Goal: Task Accomplishment & Management: Manage account settings

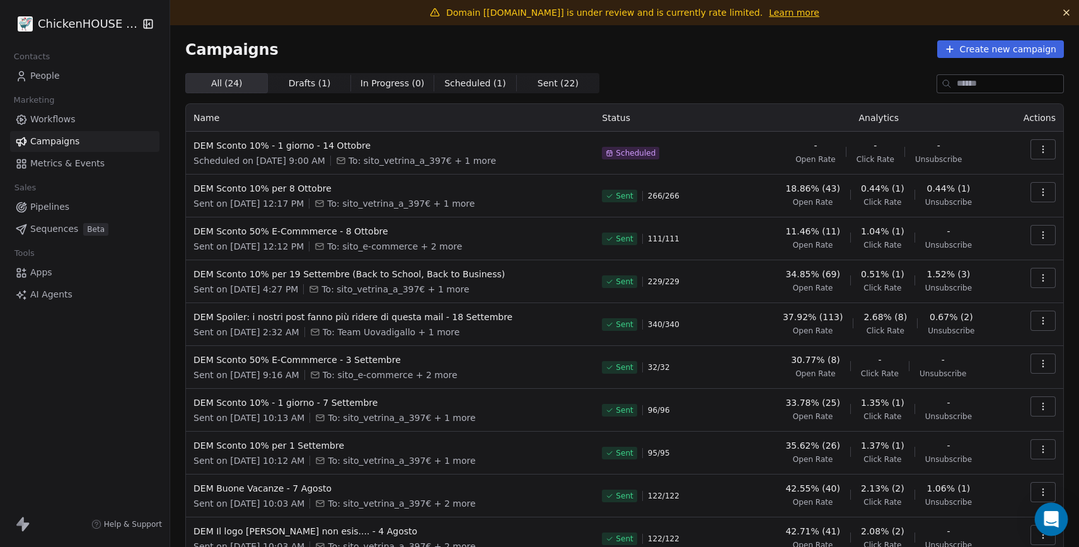
click at [1057, 511] on div "Open Intercom Messenger" at bounding box center [1051, 519] width 33 height 33
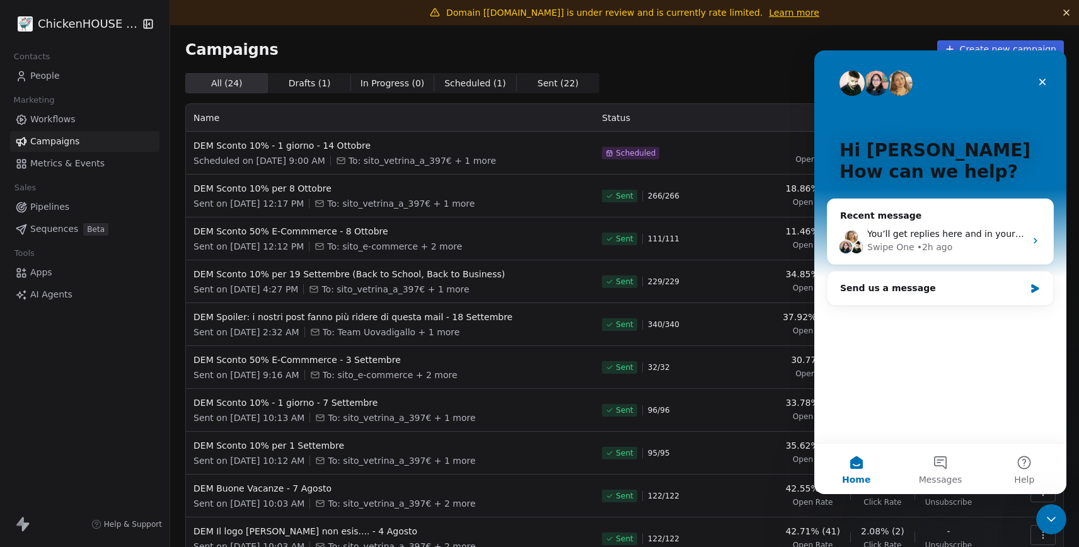
click at [361, 40] on div "Campaigns Create new campaign All ( 24 ) All ( 24 ) Drafts ( 1 ) Drafts ( 1 ) I…" at bounding box center [624, 319] width 909 height 589
click at [1040, 85] on icon "Close" at bounding box center [1042, 82] width 10 height 10
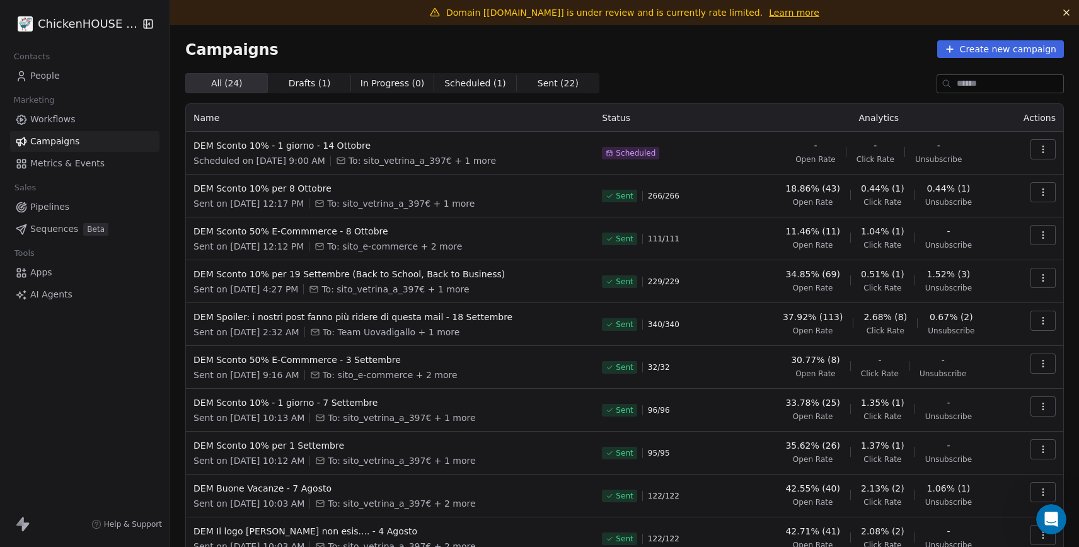
click at [781, 13] on link "Learn more" at bounding box center [794, 12] width 50 height 13
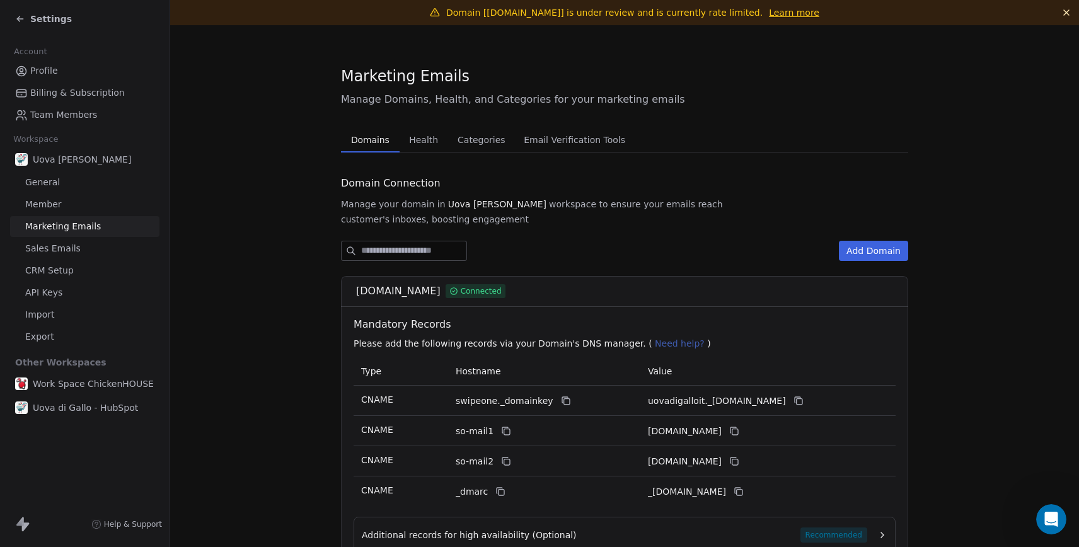
click at [374, 140] on span "Domains" at bounding box center [370, 140] width 49 height 18
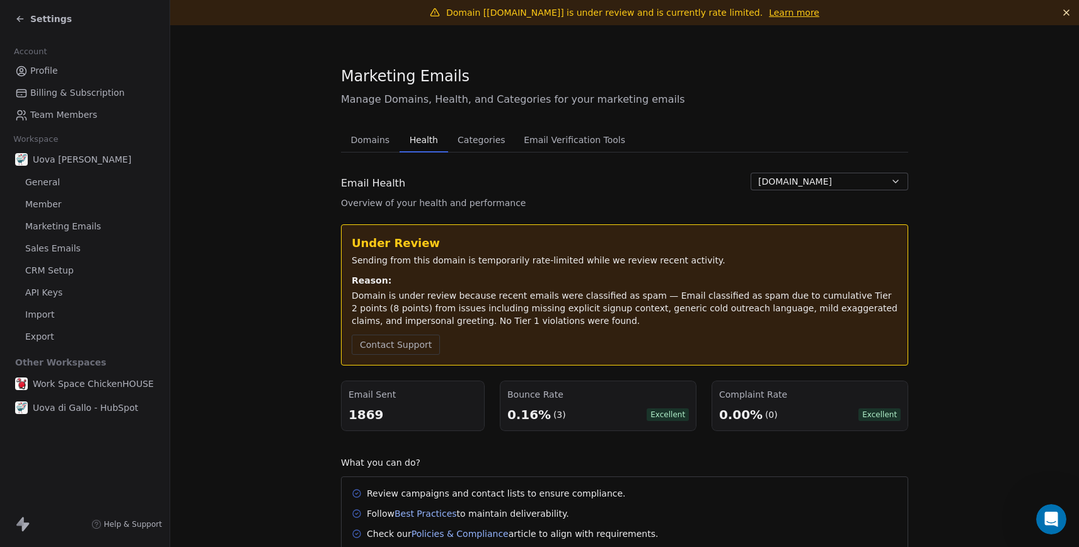
click at [431, 142] on span "Health" at bounding box center [424, 140] width 38 height 18
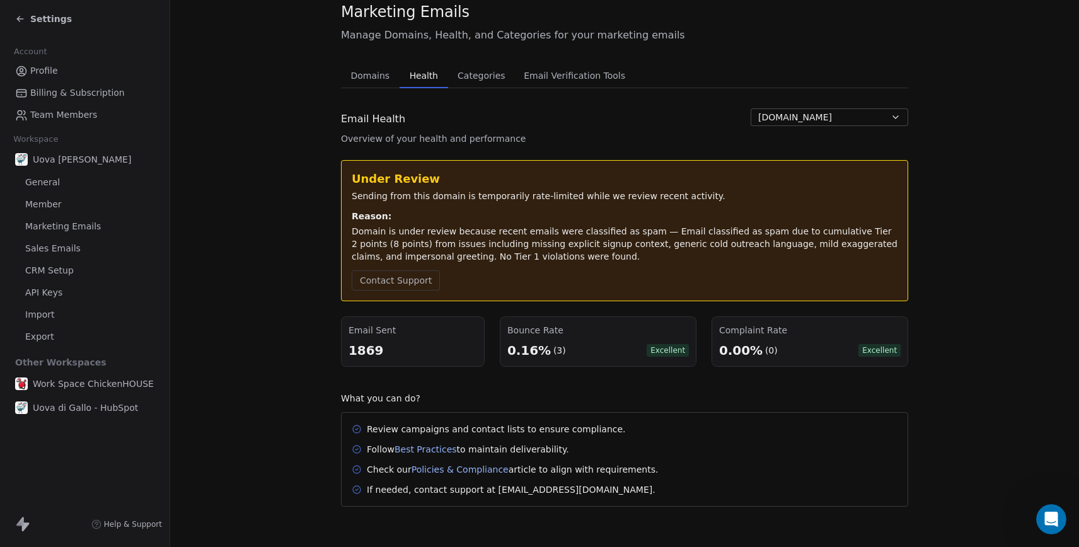
click at [800, 110] on button "uovadigallo.it" at bounding box center [830, 117] width 158 height 18
click at [978, 109] on html "Settings Account Profile Billing & Subscription Team Members Workspace Uova Di …" at bounding box center [539, 321] width 1079 height 642
click at [54, 23] on span "Settings" at bounding box center [51, 19] width 42 height 13
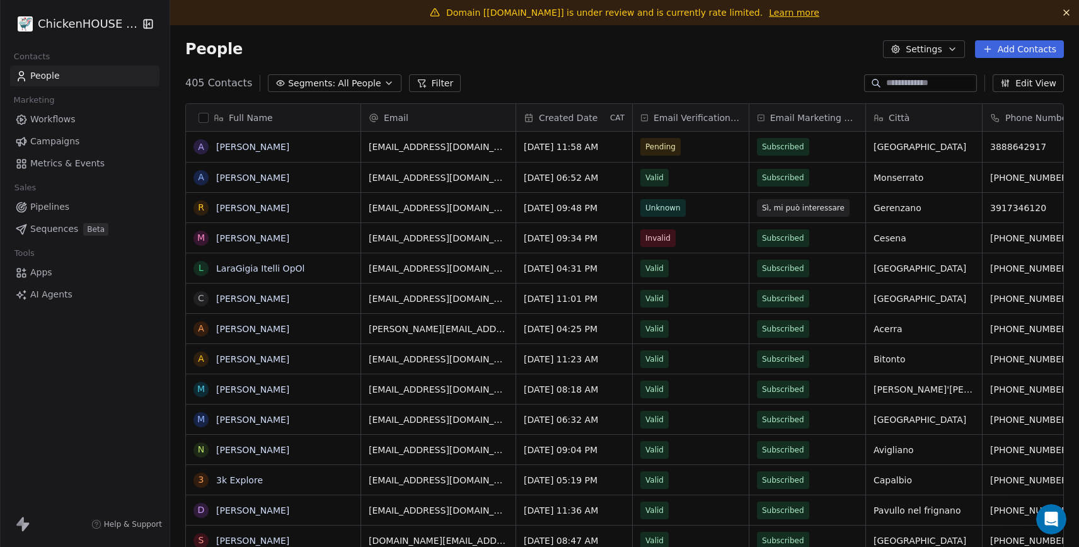
scroll to position [481, 909]
click at [63, 123] on span "Workflows" at bounding box center [52, 119] width 45 height 13
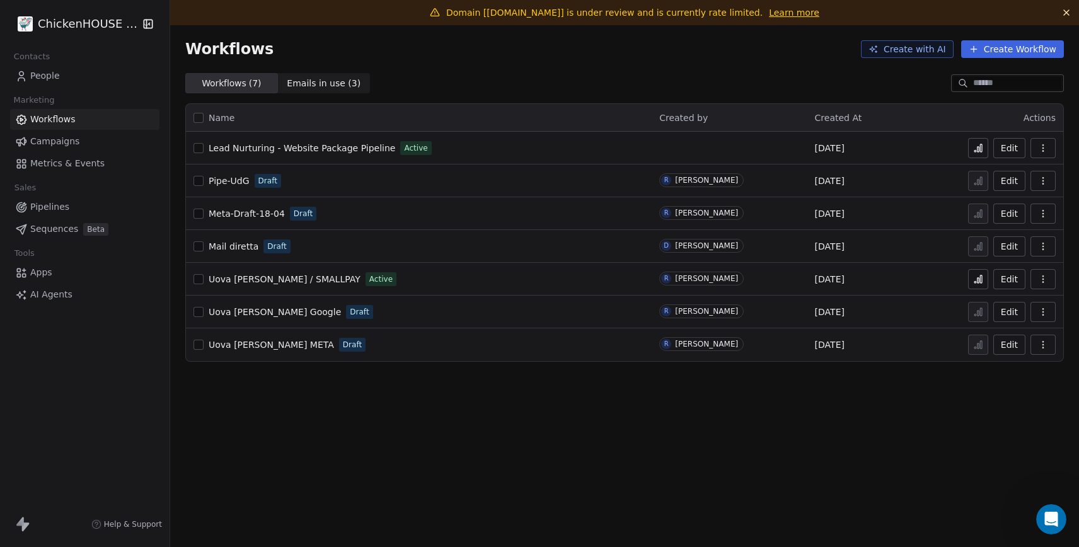
click at [242, 151] on span "Lead Nurturing - Website Package Pipeline" at bounding box center [302, 148] width 187 height 10
click at [49, 81] on span "People" at bounding box center [45, 75] width 30 height 13
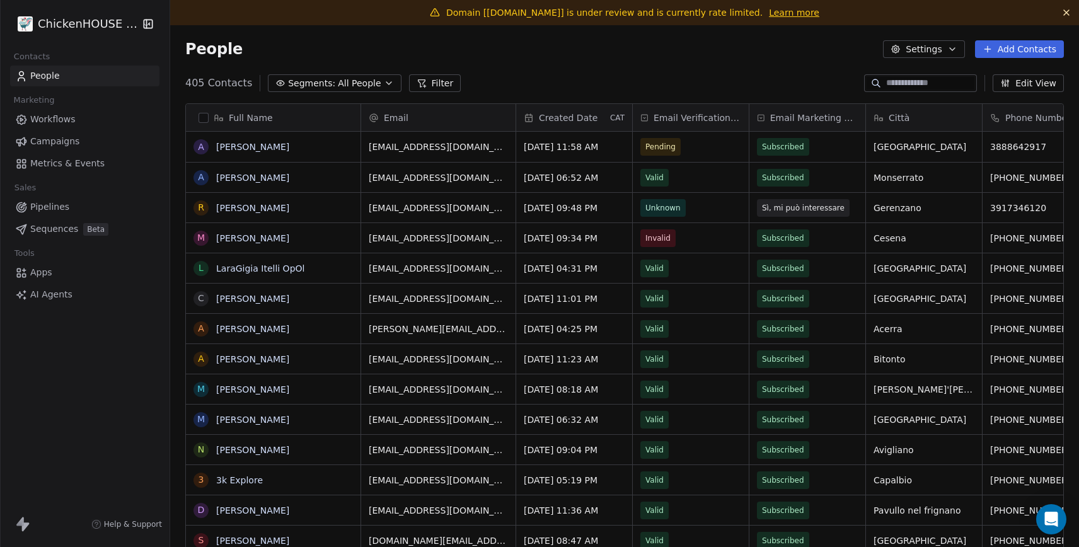
scroll to position [481, 909]
click at [55, 122] on span "Workflows" at bounding box center [52, 119] width 45 height 13
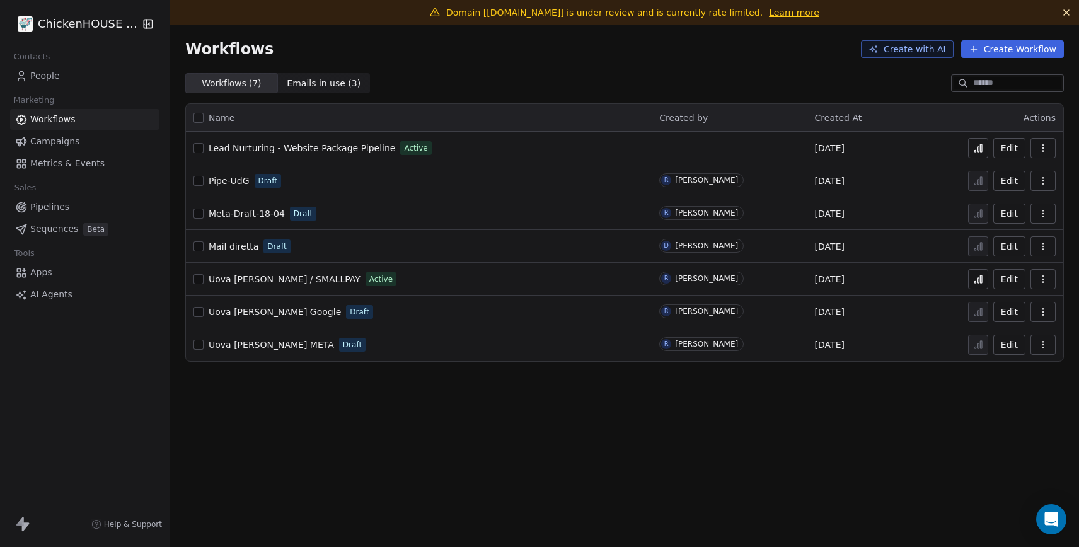
click at [235, 151] on span "Lead Nurturing - Website Package Pipeline" at bounding box center [302, 148] width 187 height 10
click at [60, 210] on span "Pipelines" at bounding box center [49, 206] width 39 height 13
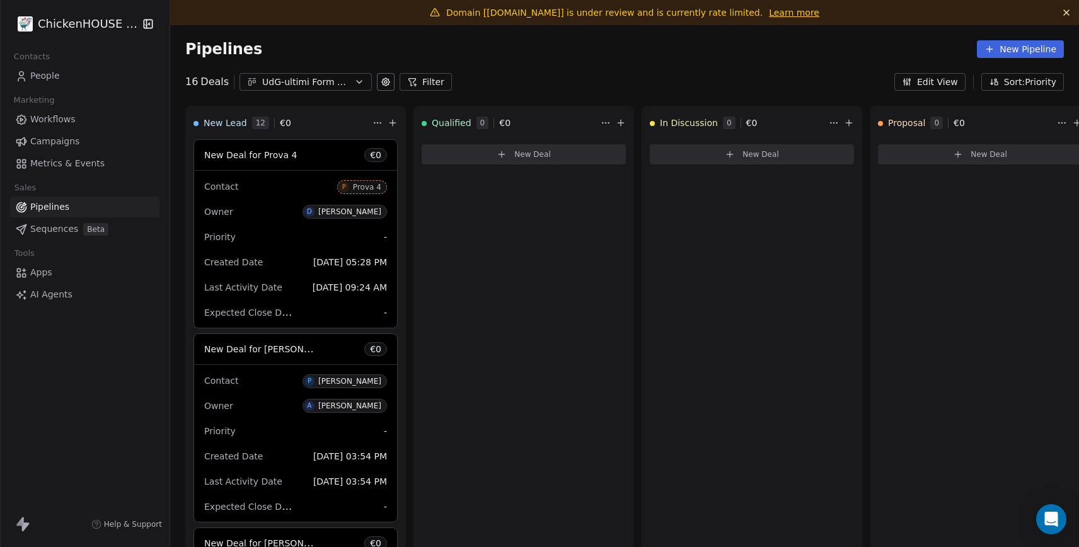
click at [255, 304] on div "Expected Close Date -" at bounding box center [295, 313] width 183 height 20
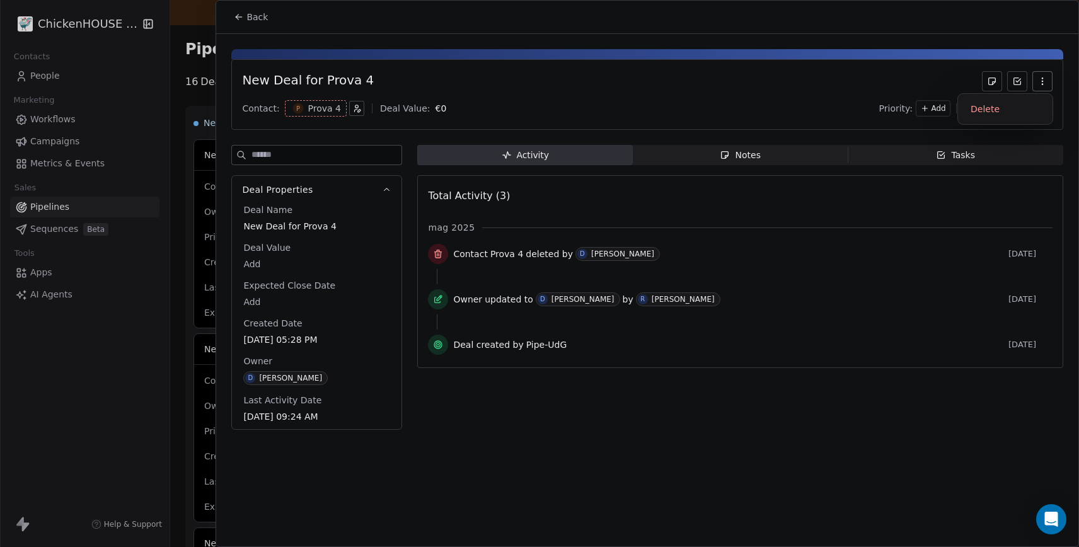
click at [1043, 79] on icon "button" at bounding box center [1042, 81] width 10 height 10
click at [984, 111] on div "Delete" at bounding box center [1005, 109] width 84 height 20
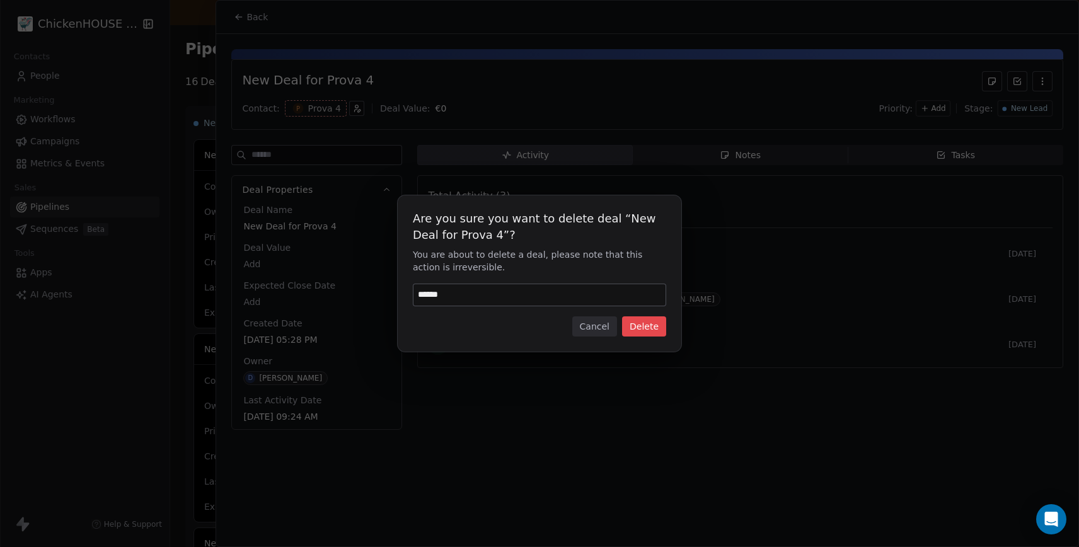
type input "******"
click at [640, 330] on button "Delete" at bounding box center [644, 326] width 44 height 20
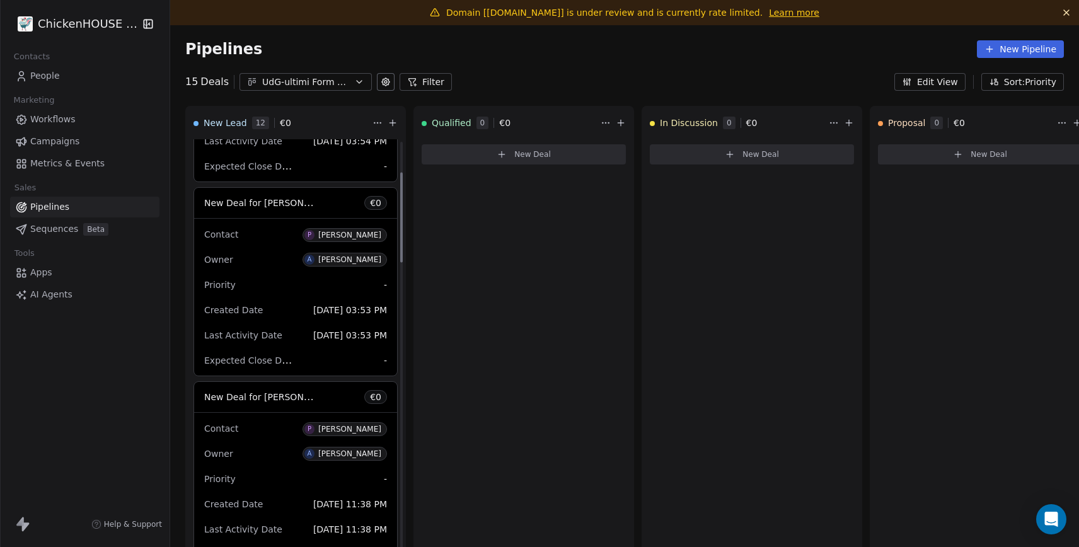
scroll to position [147, 0]
click at [328, 356] on div "Expected Close Date -" at bounding box center [295, 359] width 183 height 20
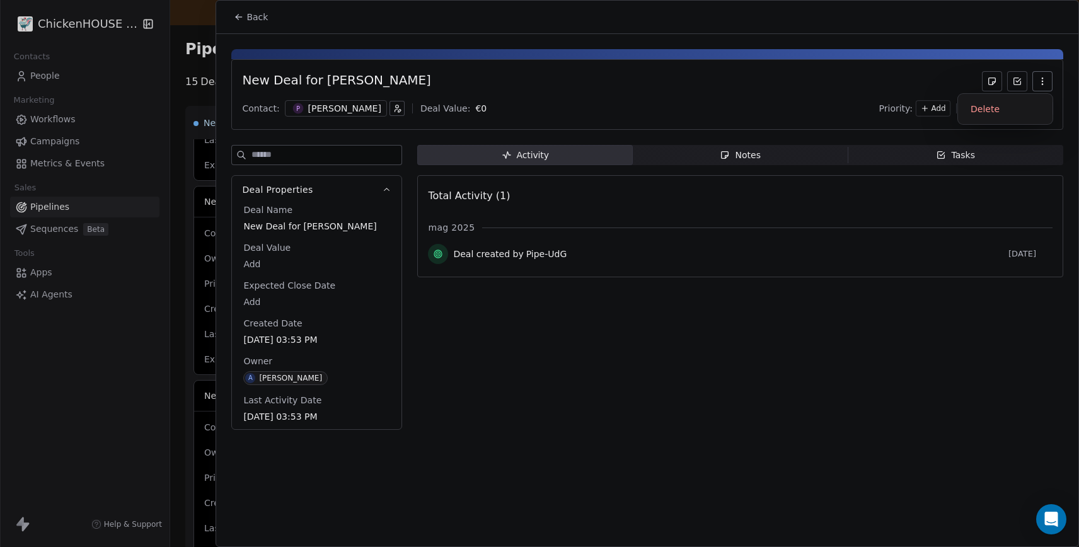
click at [1043, 81] on icon "button" at bounding box center [1042, 81] width 1 height 1
click at [994, 108] on div "Delete" at bounding box center [1005, 109] width 84 height 20
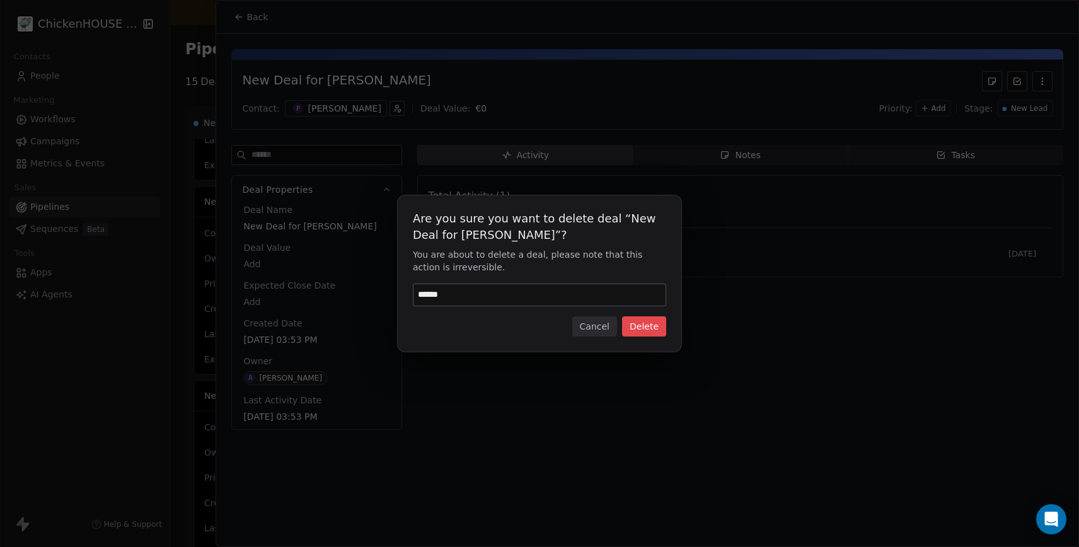
type input "******"
click at [635, 321] on button "Delete" at bounding box center [644, 326] width 44 height 20
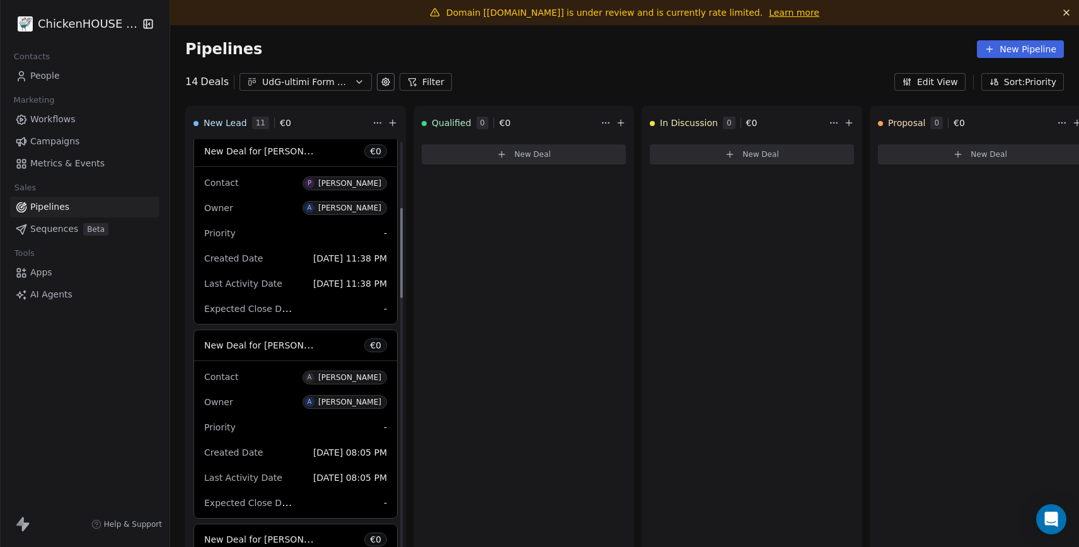
scroll to position [396, 0]
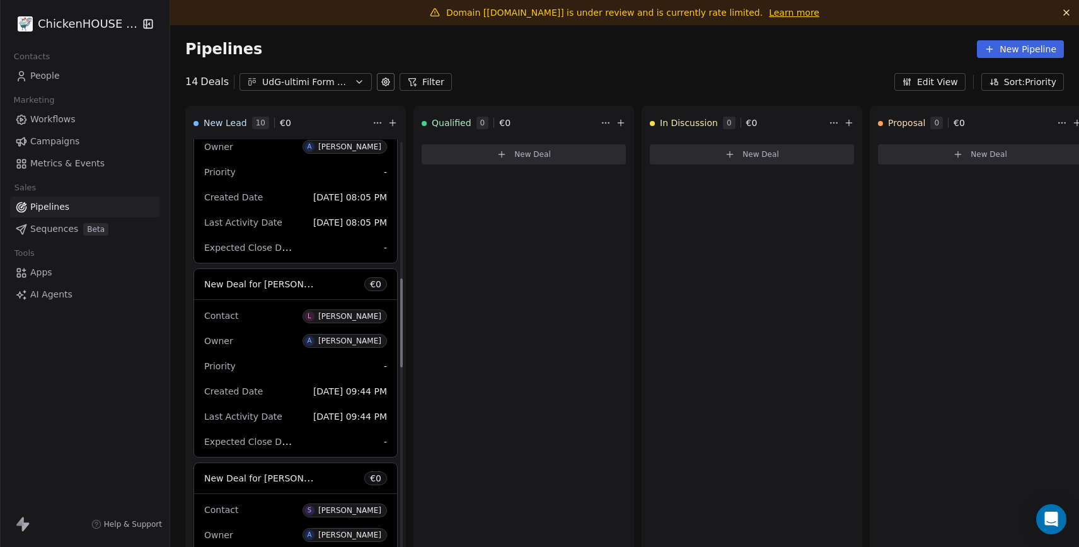
scroll to position [649, 0]
click at [278, 438] on span "Expected Close Date" at bounding box center [250, 440] width 92 height 12
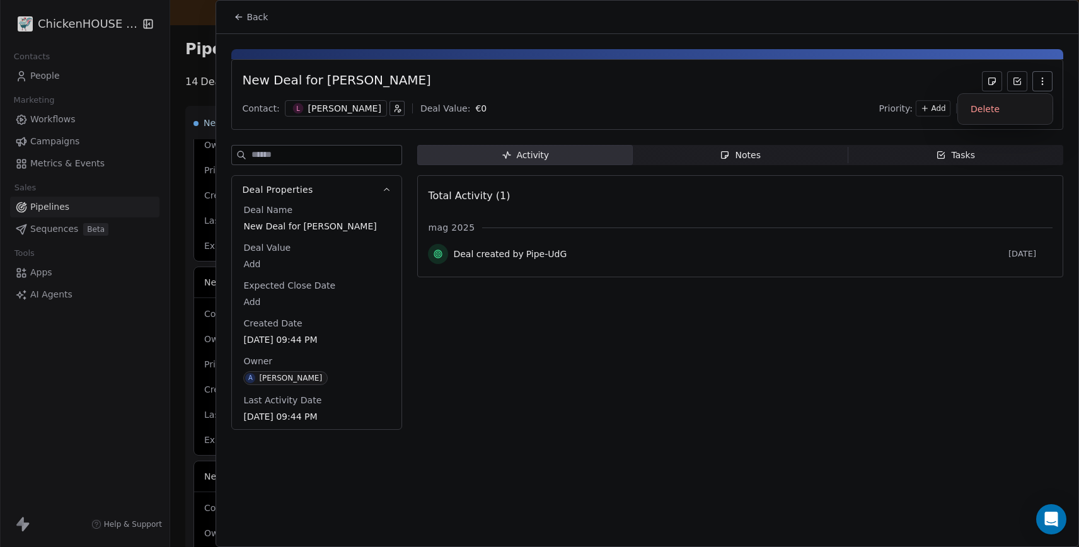
click at [1040, 87] on button "button" at bounding box center [1042, 81] width 20 height 20
click at [985, 100] on div "Delete" at bounding box center [1005, 109] width 84 height 20
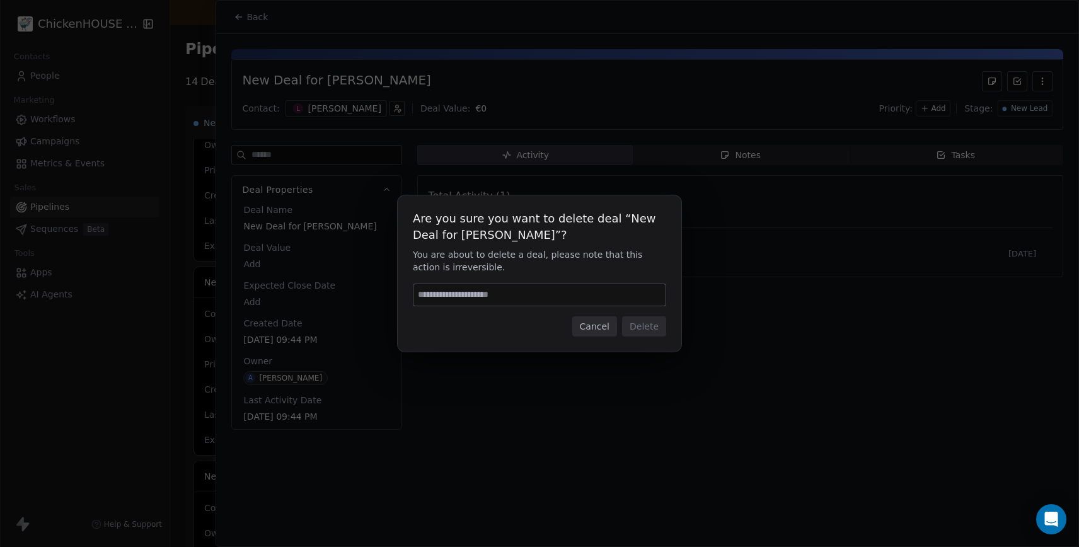
click at [489, 297] on input at bounding box center [539, 294] width 252 height 21
type input "******"
click at [649, 328] on button "Delete" at bounding box center [644, 326] width 44 height 20
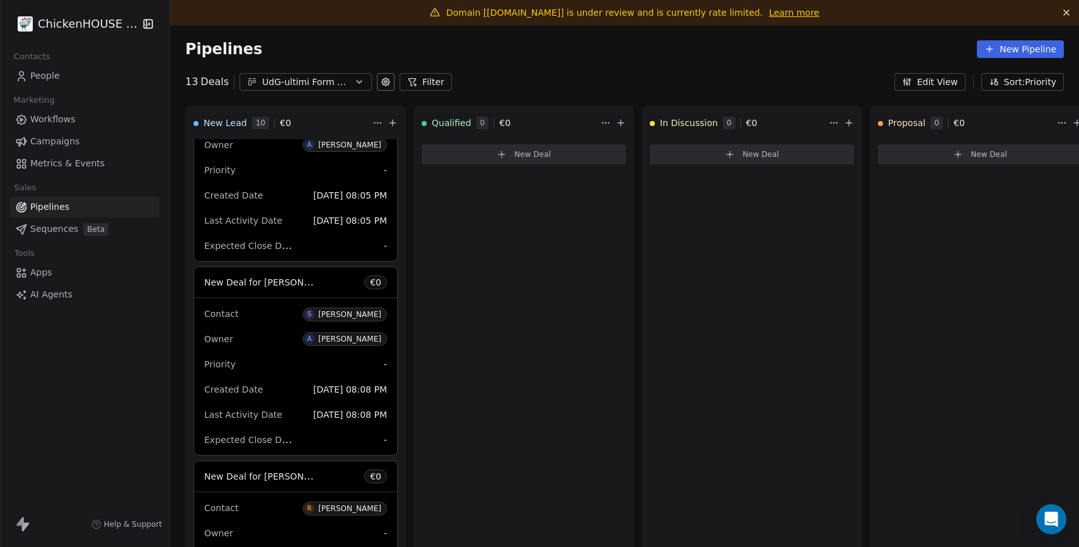
click at [301, 330] on div "Contact S Sahira Devi Owner A Alex Colussi Priority - Created Date May 12, 2025…" at bounding box center [295, 376] width 203 height 157
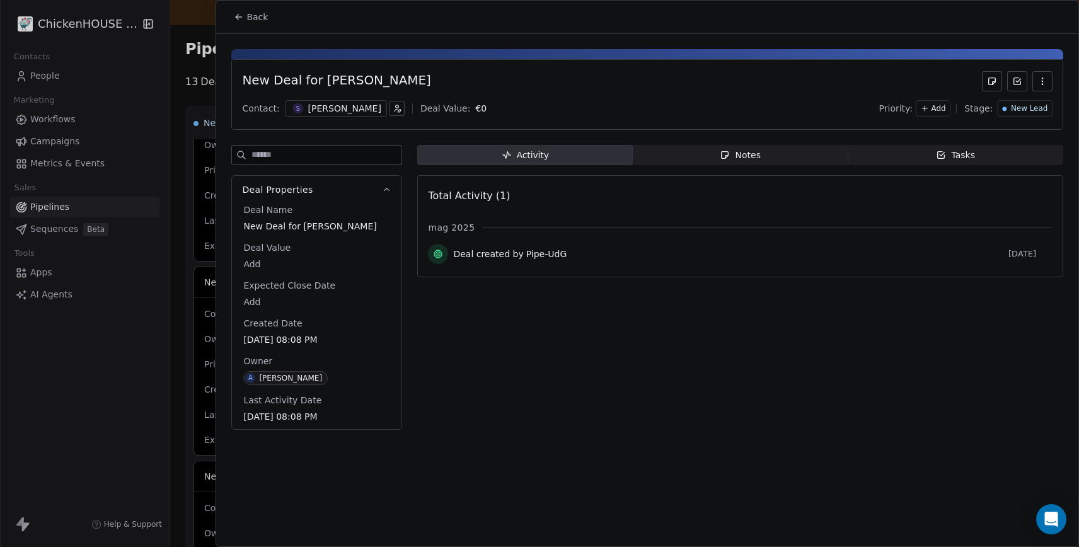
click at [1039, 84] on icon "button" at bounding box center [1042, 81] width 10 height 10
click at [978, 109] on div "Delete" at bounding box center [1005, 109] width 84 height 20
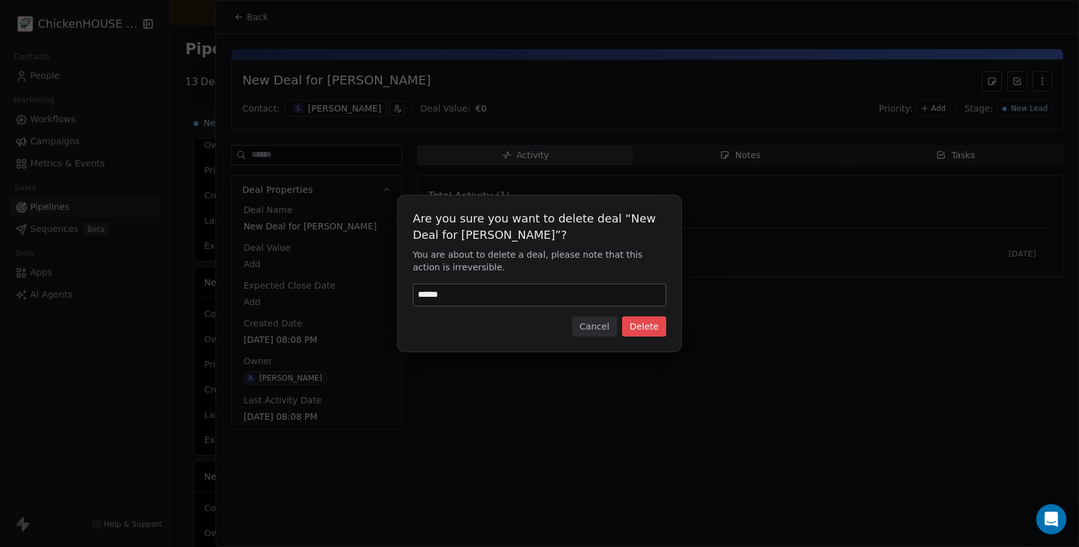
type input "******"
click at [634, 323] on button "Delete" at bounding box center [644, 326] width 44 height 20
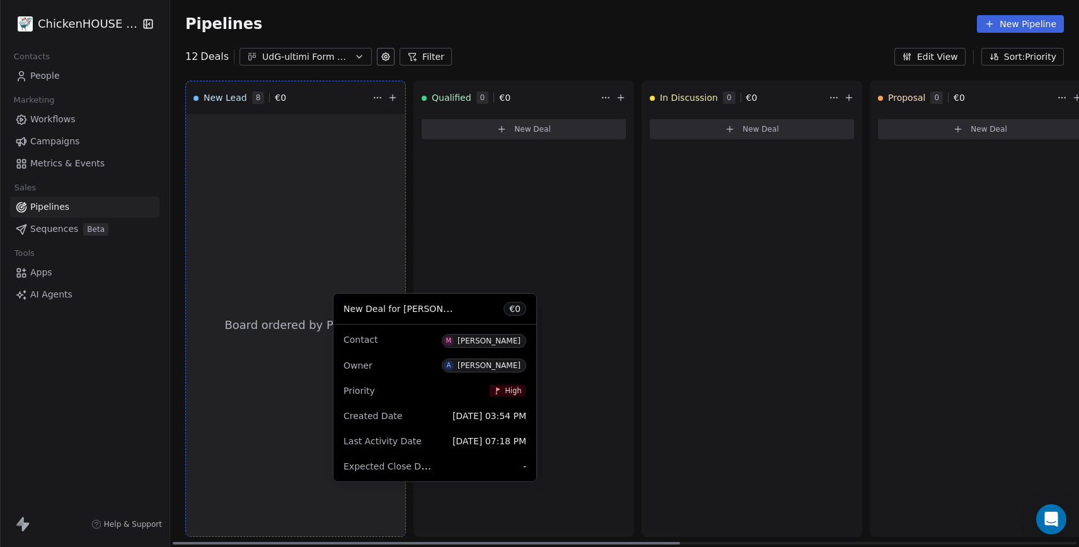
scroll to position [974, 0]
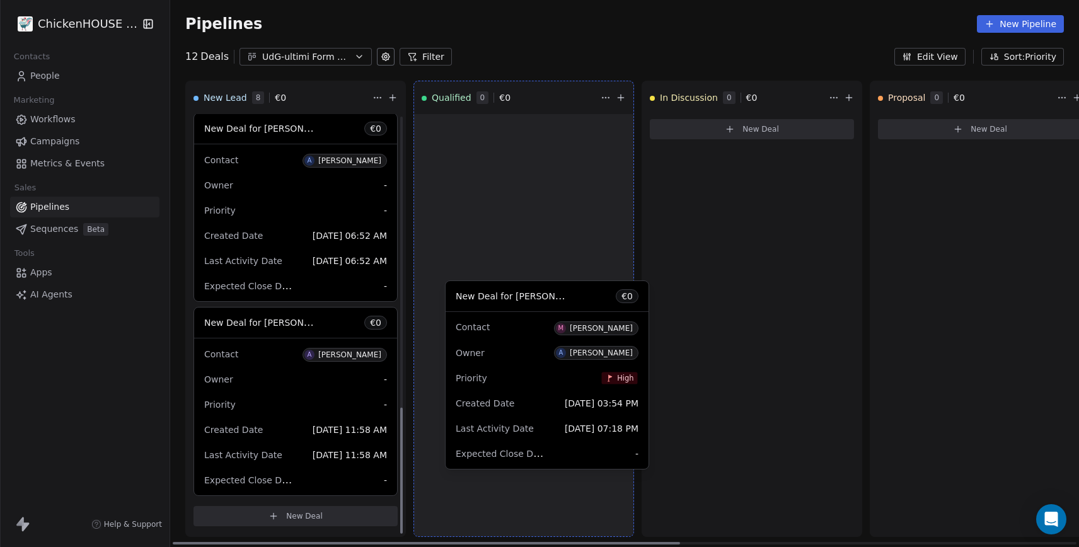
drag, startPoint x: 266, startPoint y: 381, endPoint x: 517, endPoint y: 354, distance: 252.9
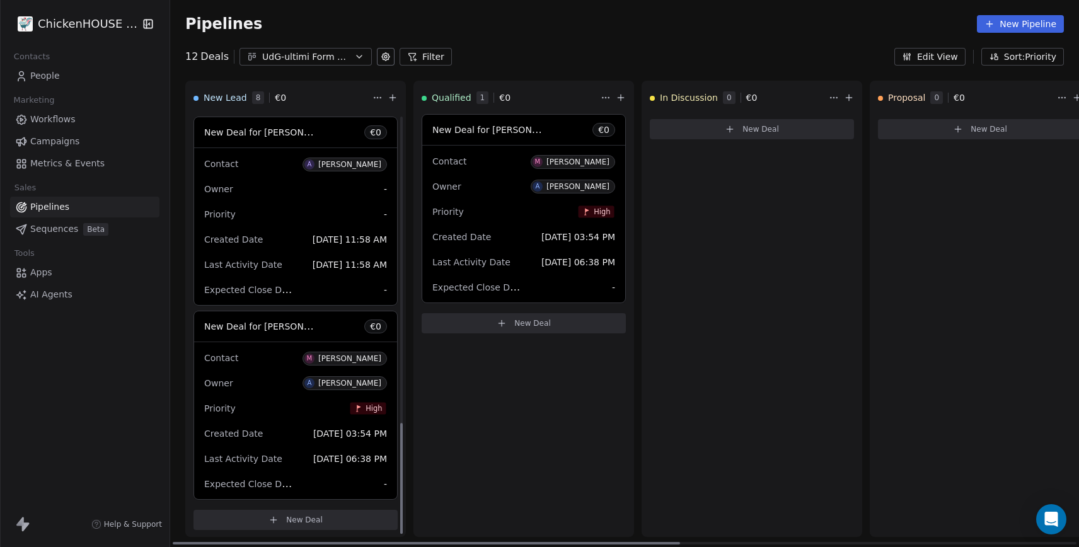
scroll to position [1169, 0]
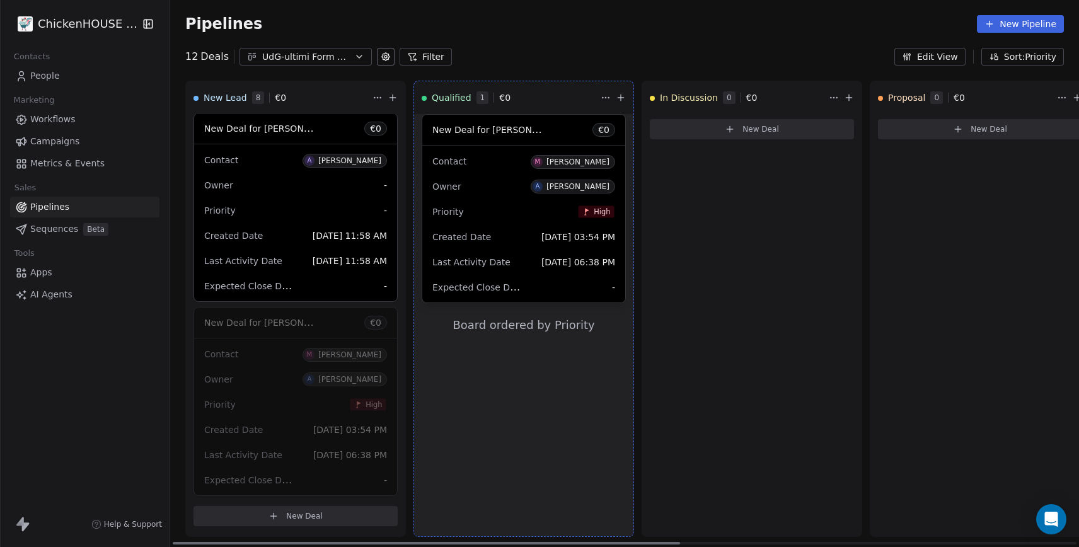
drag, startPoint x: 279, startPoint y: 387, endPoint x: 284, endPoint y: 410, distance: 23.2
click at [284, 410] on div "Contact M Marino Keller Owner A Alex Colussi Priority High Created Date May 11,…" at bounding box center [295, 416] width 203 height 157
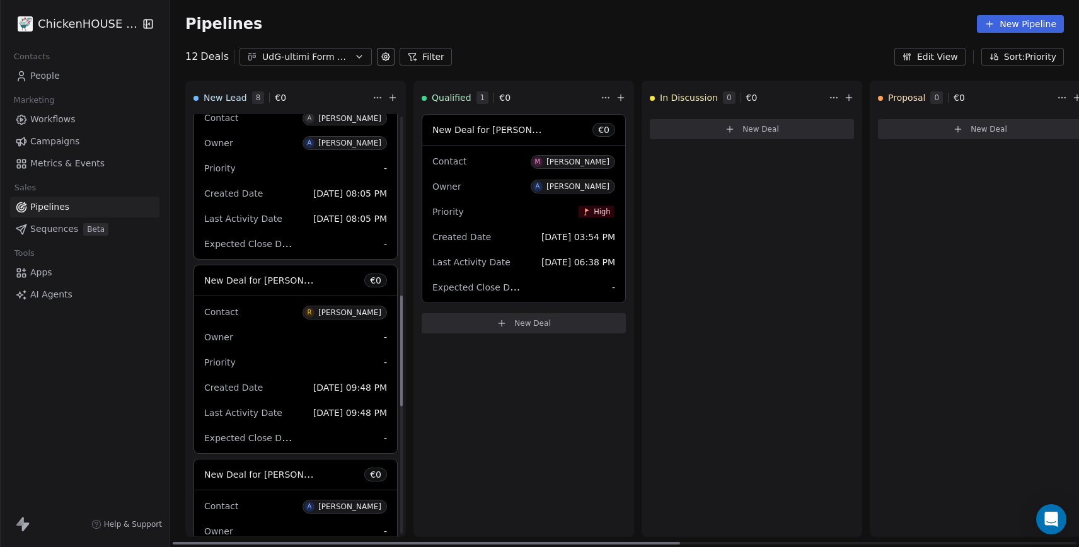
scroll to position [601, 0]
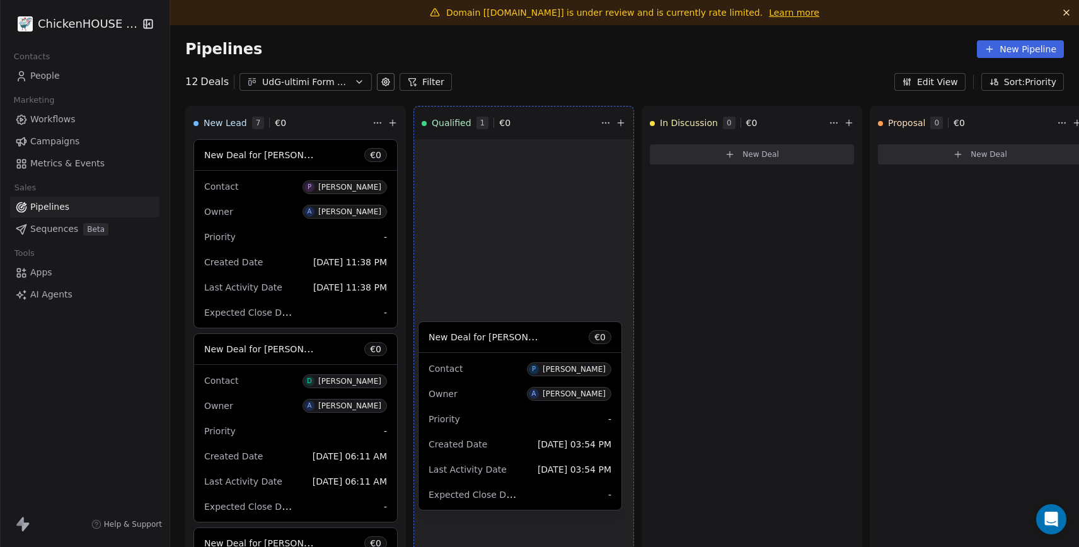
drag, startPoint x: 291, startPoint y: 217, endPoint x: 515, endPoint y: 400, distance: 288.5
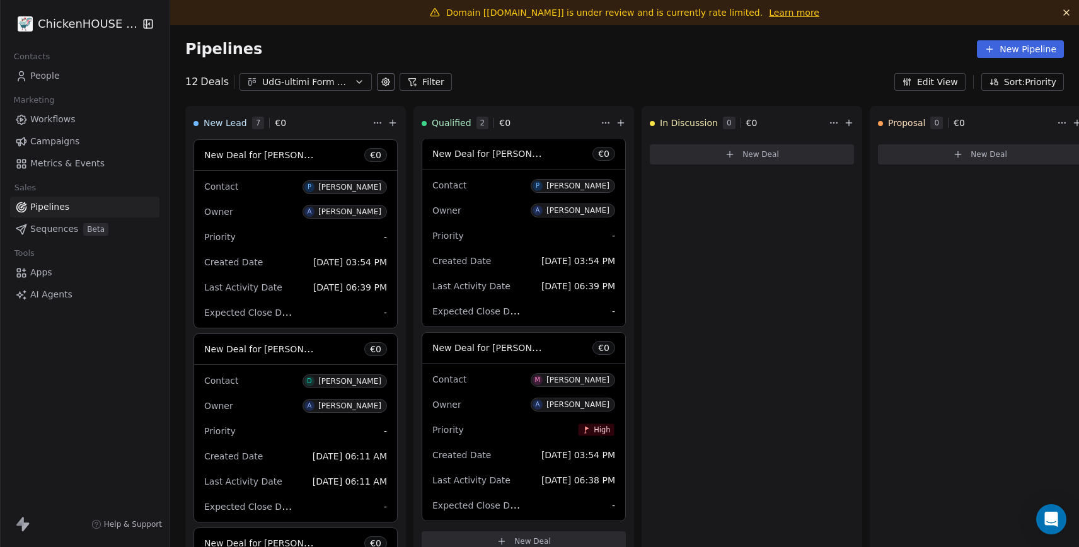
scroll to position [25, 0]
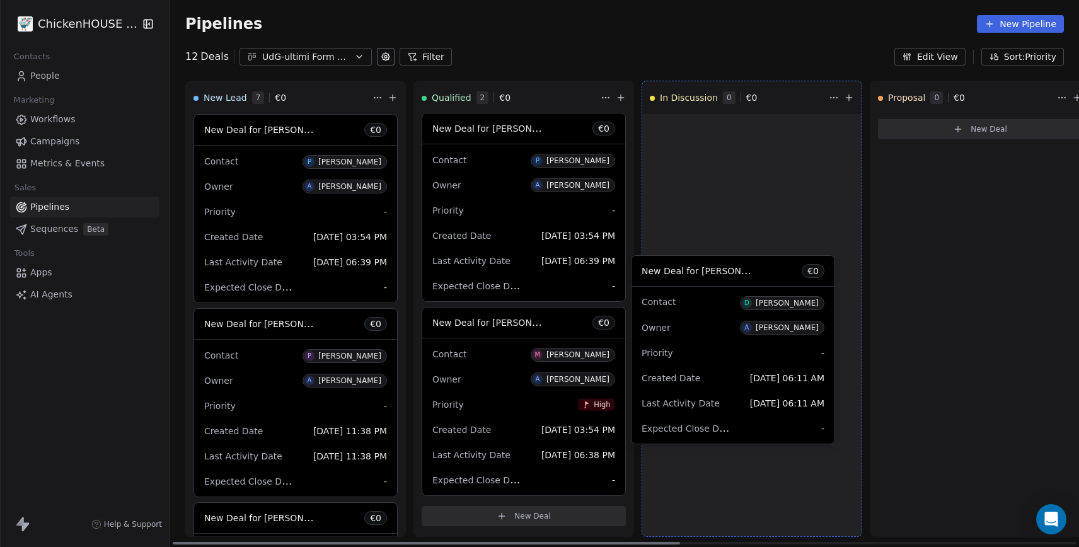
drag, startPoint x: 255, startPoint y: 370, endPoint x: 693, endPoint y: 316, distance: 440.7
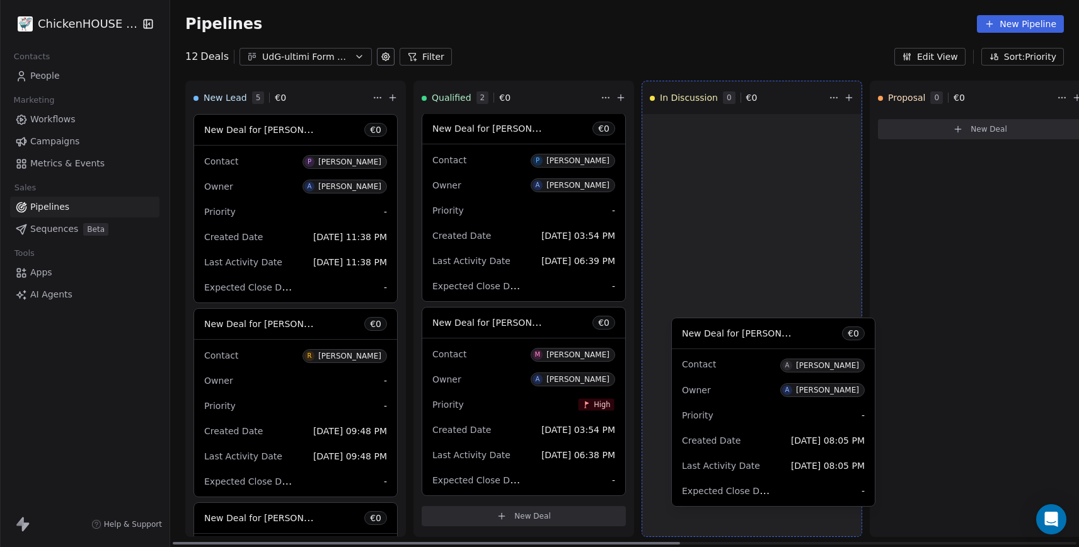
drag, startPoint x: 250, startPoint y: 371, endPoint x: 726, endPoint y: 380, distance: 476.6
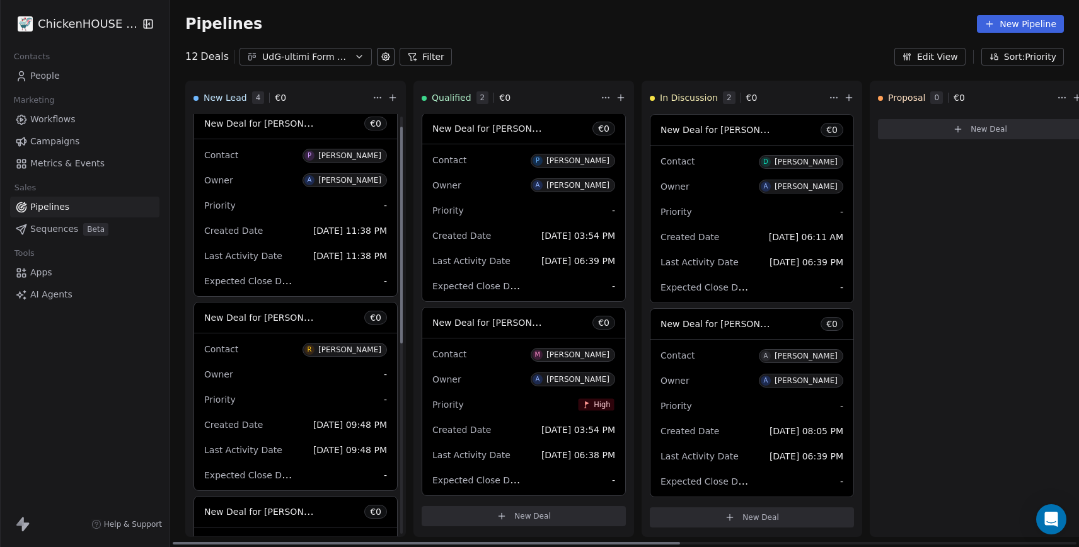
scroll to position [0, 0]
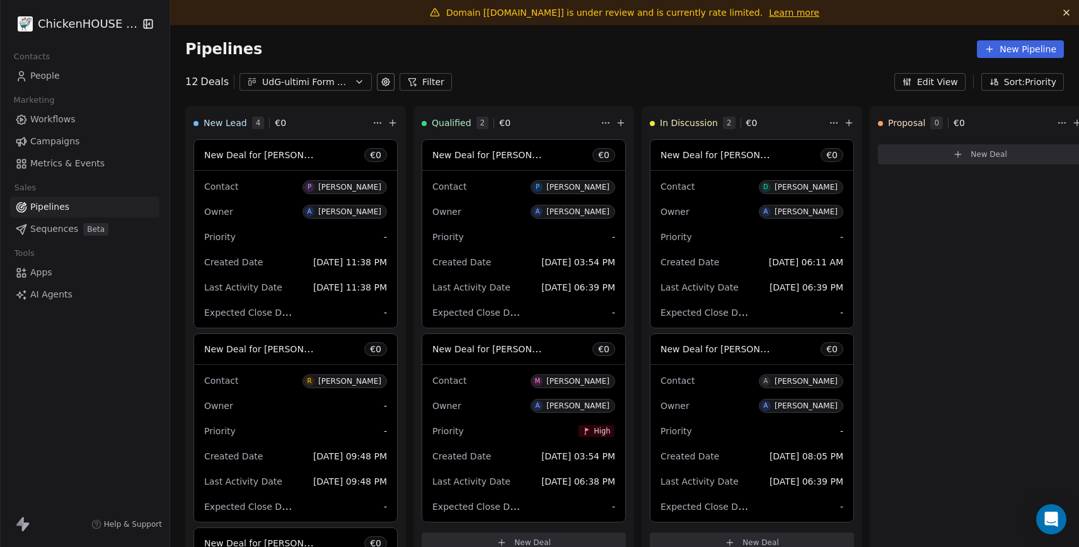
click at [524, 218] on div "Owner A [PERSON_NAME]" at bounding box center [523, 212] width 183 height 20
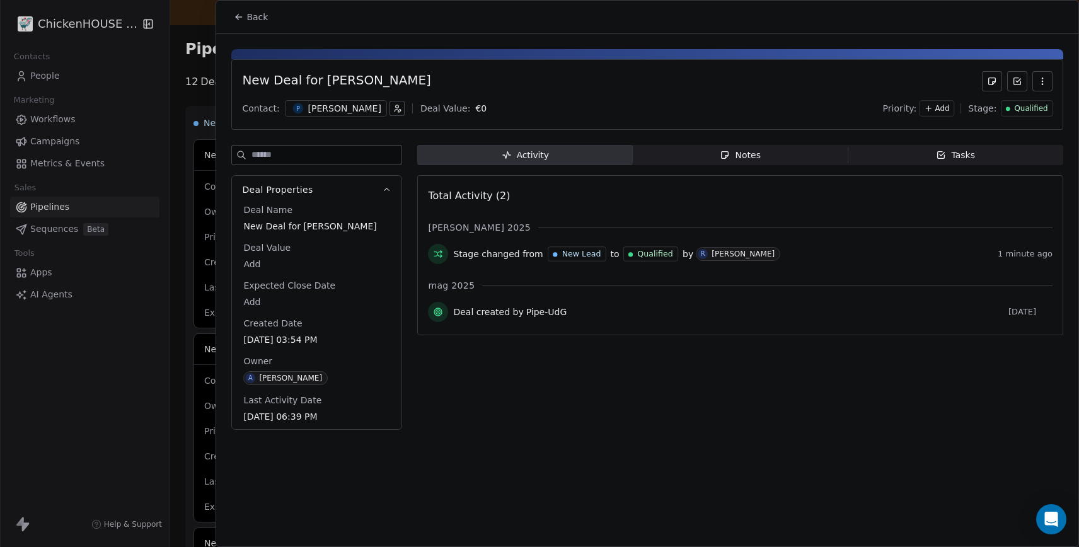
click at [1039, 83] on icon "button" at bounding box center [1042, 81] width 10 height 10
click at [999, 109] on div "Delete" at bounding box center [1005, 109] width 84 height 20
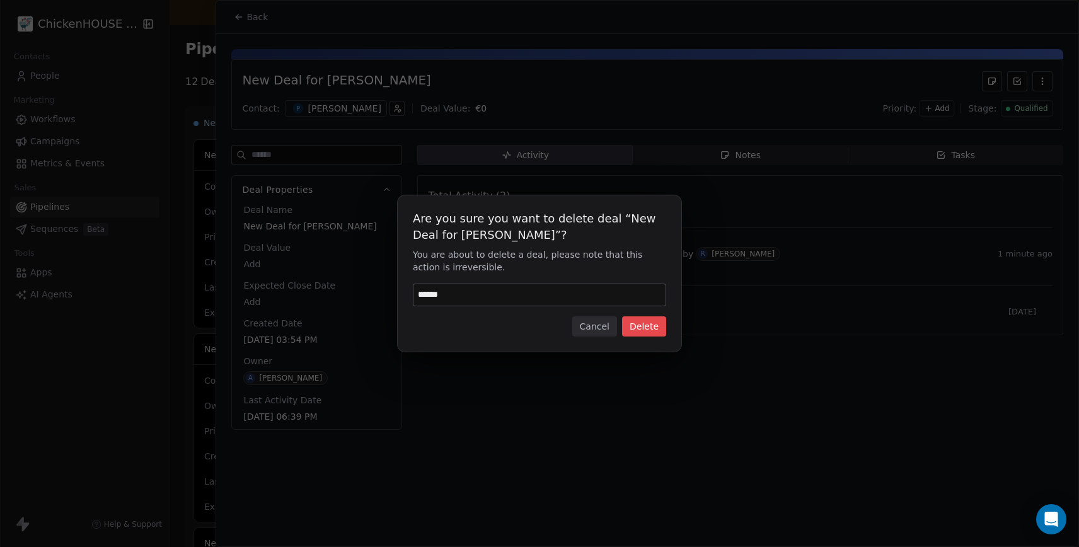
type input "******"
click at [655, 326] on button "Delete" at bounding box center [644, 326] width 44 height 20
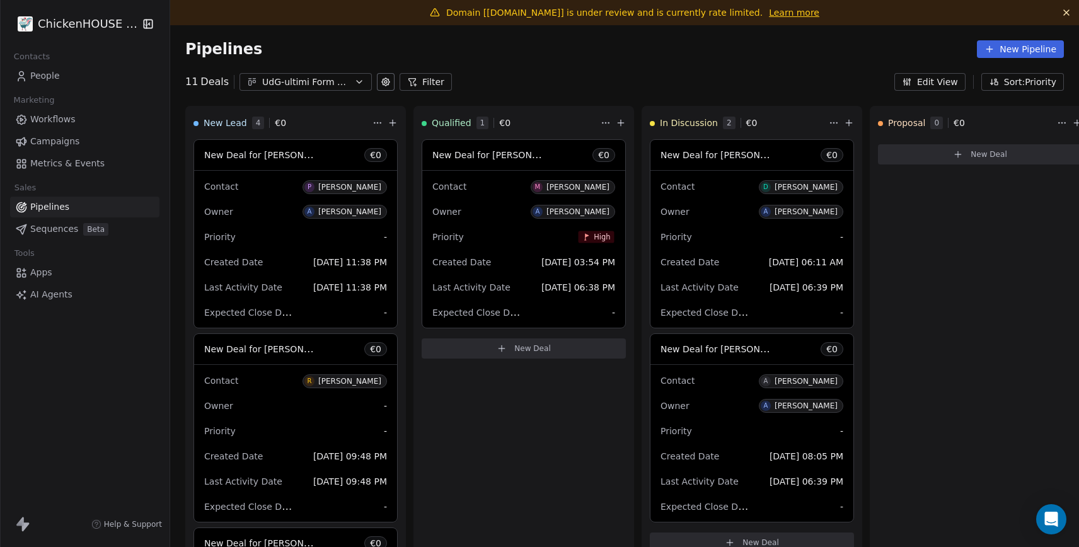
click at [729, 206] on div "Owner A [PERSON_NAME]" at bounding box center [752, 212] width 183 height 20
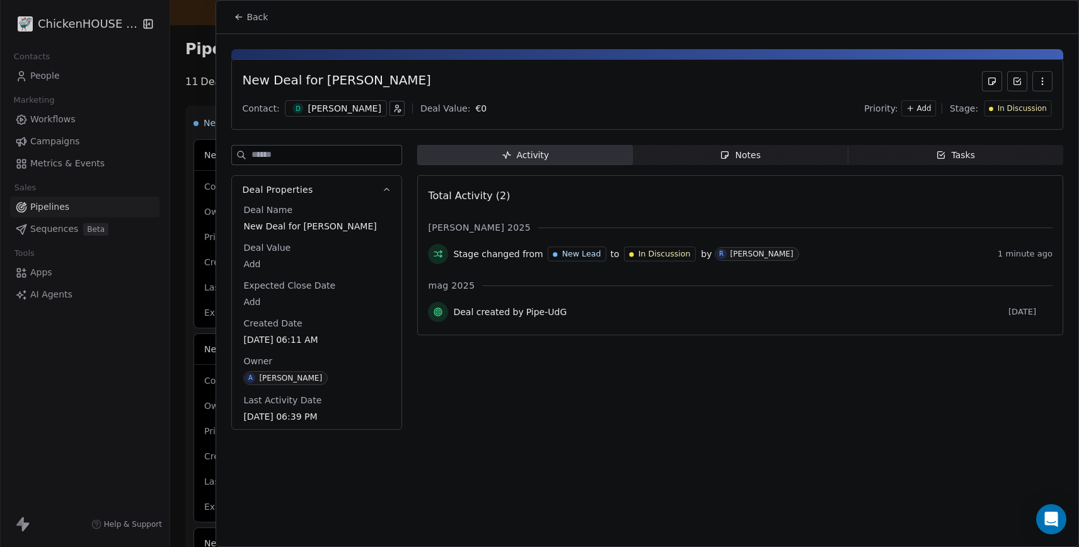
click at [1039, 82] on icon "button" at bounding box center [1042, 81] width 10 height 10
click at [989, 107] on div "Delete" at bounding box center [1005, 109] width 84 height 20
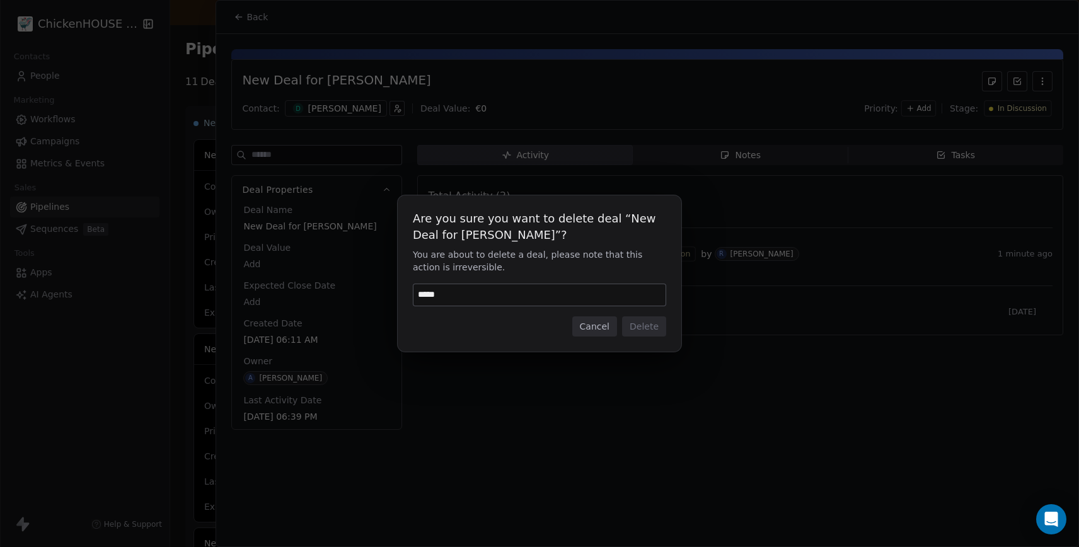
type input "******"
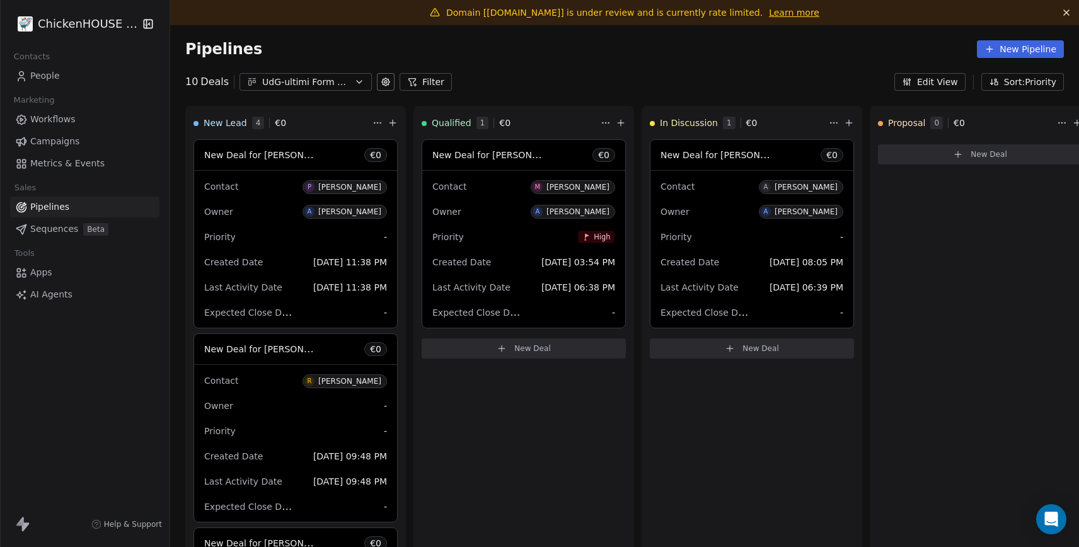
click at [742, 240] on div "Priority -" at bounding box center [752, 237] width 183 height 20
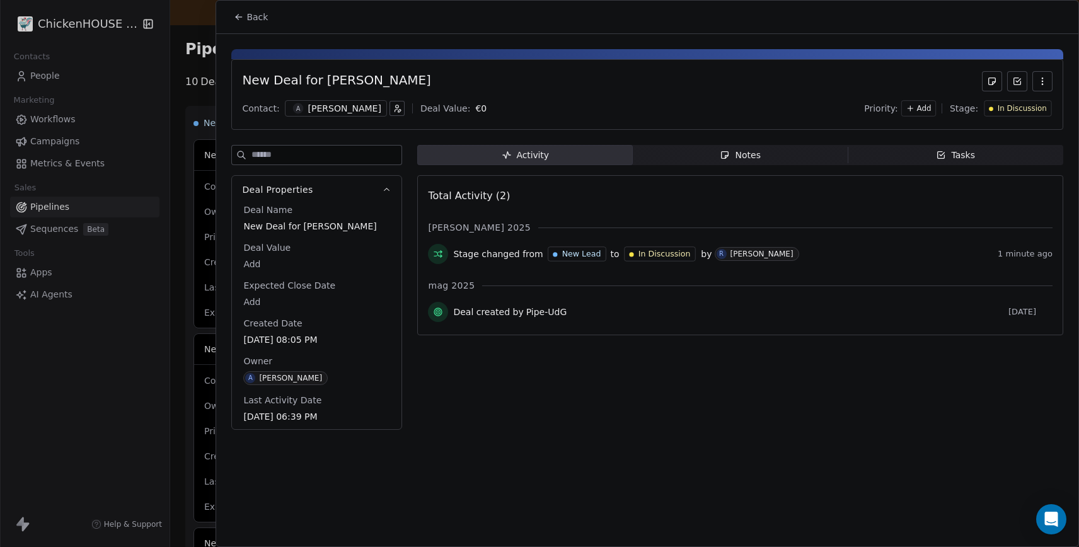
click at [1039, 83] on icon "button" at bounding box center [1042, 81] width 10 height 10
click at [976, 111] on div "Delete" at bounding box center [1005, 109] width 84 height 20
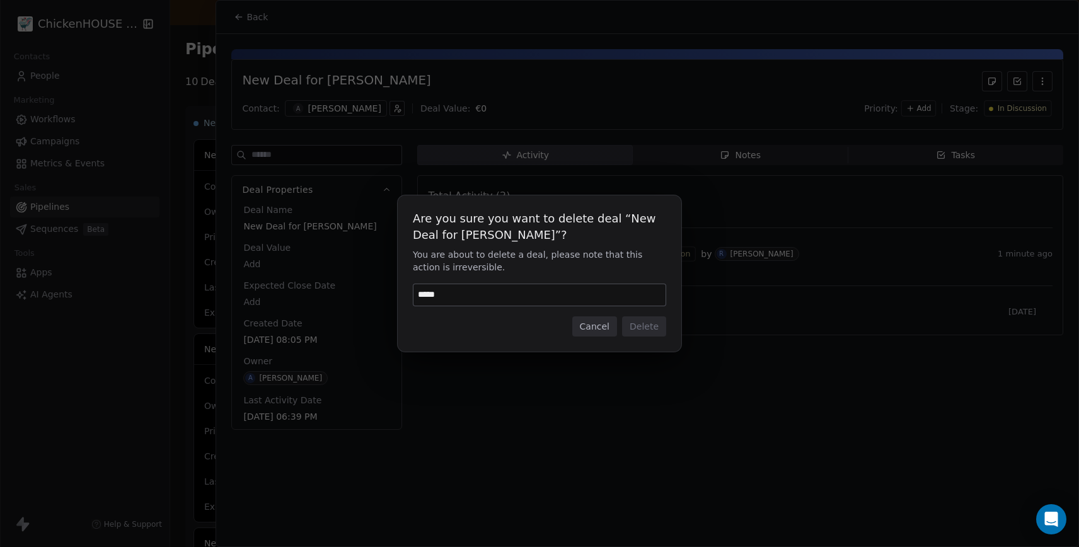
type input "******"
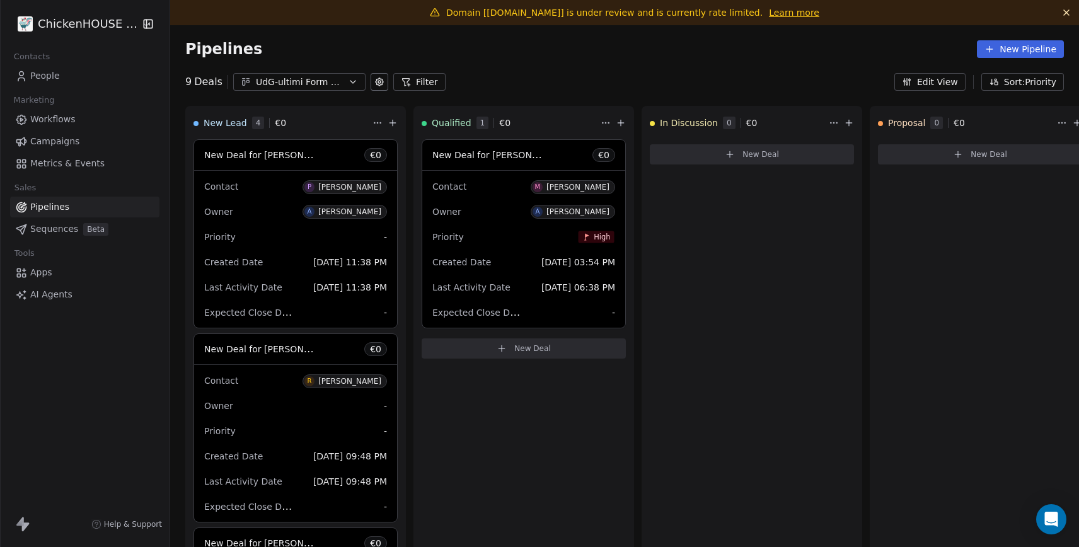
click at [518, 214] on div "Owner A [PERSON_NAME]" at bounding box center [523, 212] width 183 height 20
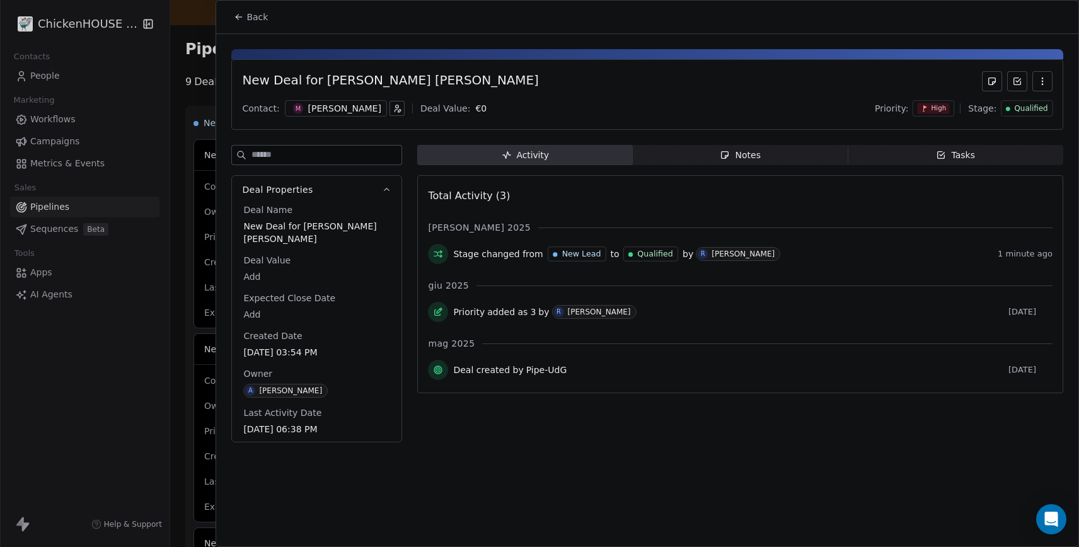
click at [1042, 81] on icon "button" at bounding box center [1042, 81] width 10 height 10
click at [995, 112] on div "Delete" at bounding box center [1005, 109] width 84 height 20
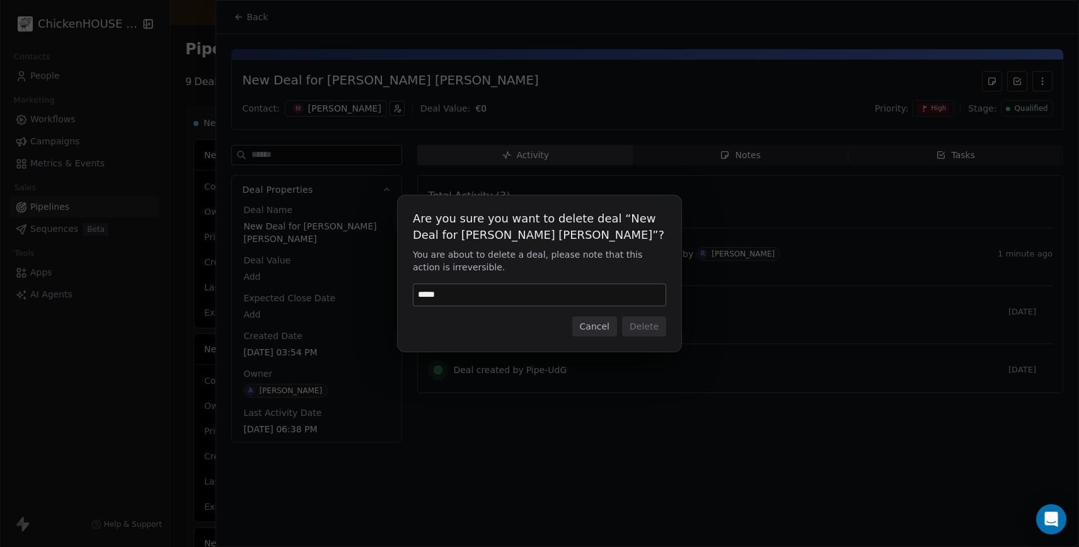
type input "******"
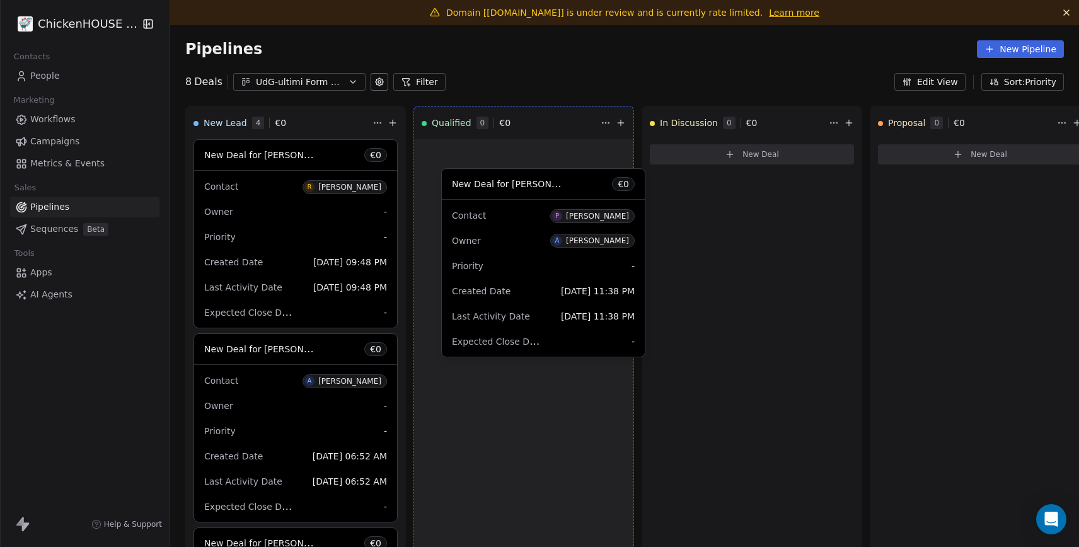
drag, startPoint x: 302, startPoint y: 211, endPoint x: 550, endPoint y: 240, distance: 249.4
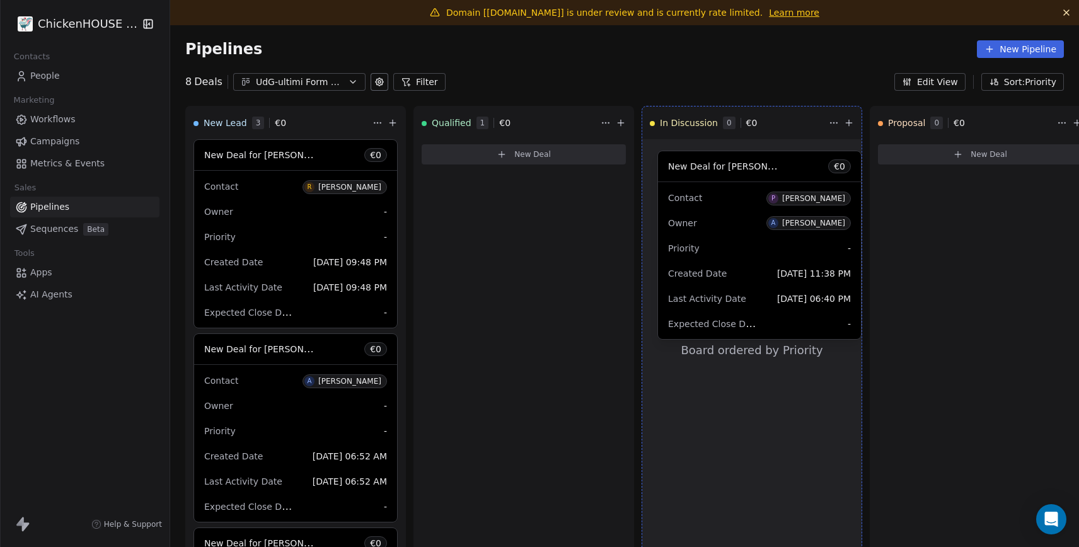
drag, startPoint x: 499, startPoint y: 213, endPoint x: 735, endPoint y: 224, distance: 236.0
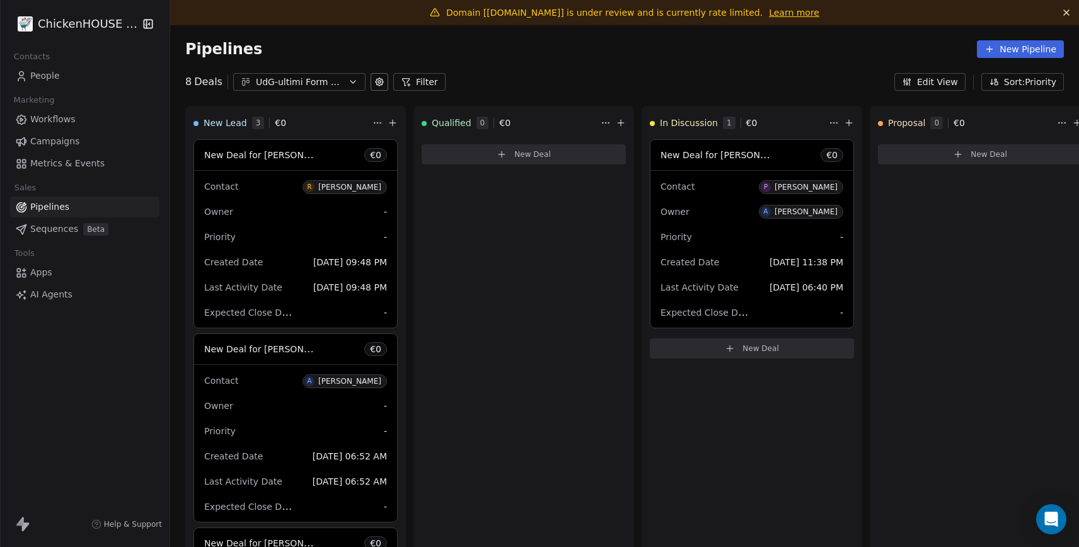
click at [43, 81] on span "People" at bounding box center [45, 75] width 30 height 13
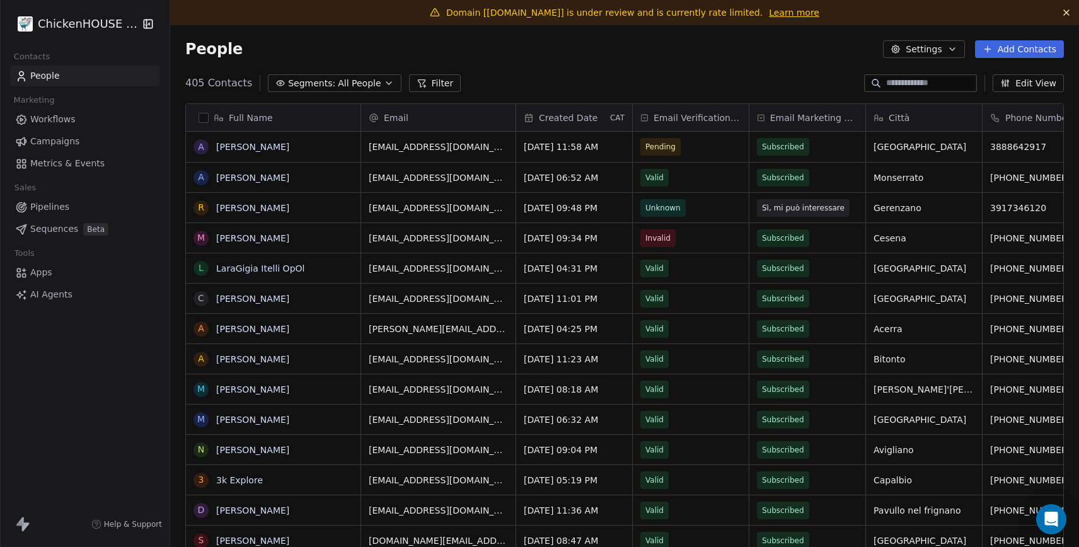
scroll to position [481, 909]
